Goal: Task Accomplishment & Management: Complete application form

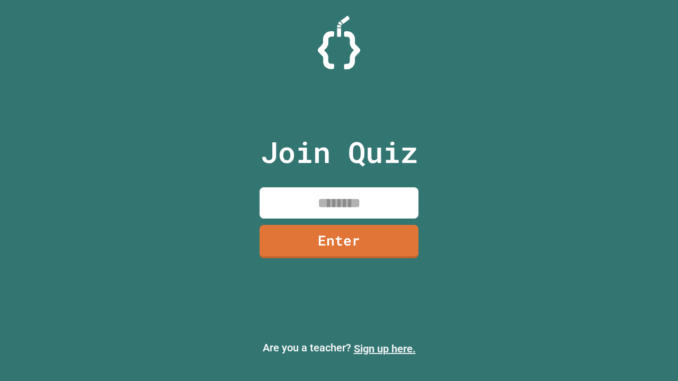
click at [385, 349] on link "Sign up here." at bounding box center [385, 349] width 62 height 13
